Goal: Task Accomplishment & Management: Use online tool/utility

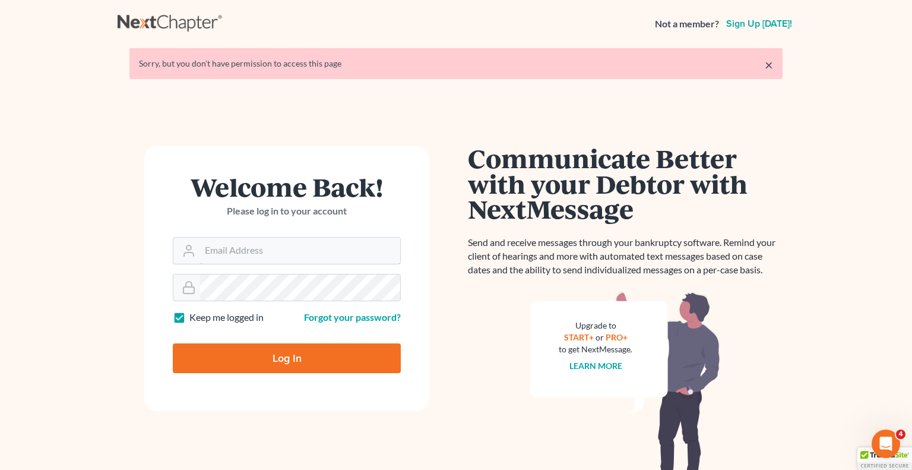
type input "[EMAIL_ADDRESS][DOMAIN_NAME]"
type input "Thinking..."
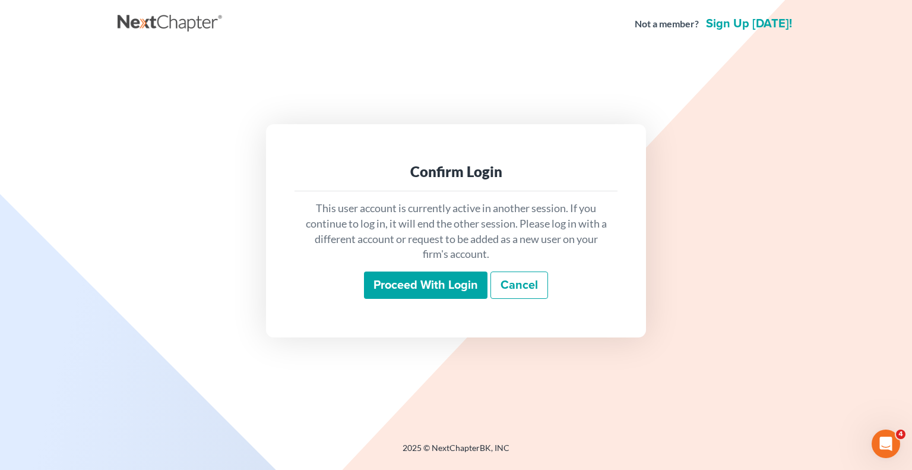
click at [456, 279] on input "Proceed with login" at bounding box center [426, 284] width 124 height 27
